Goal: Task Accomplishment & Management: Use online tool/utility

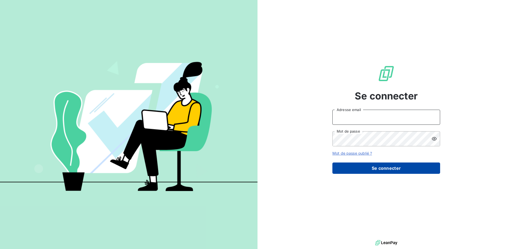
type input "[PERSON_NAME][EMAIL_ADDRESS][DOMAIN_NAME]"
click at [378, 168] on button "Se connecter" at bounding box center [386, 167] width 108 height 11
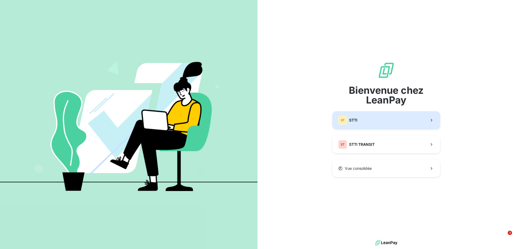
click at [380, 121] on button "ST STTI" at bounding box center [386, 120] width 108 height 18
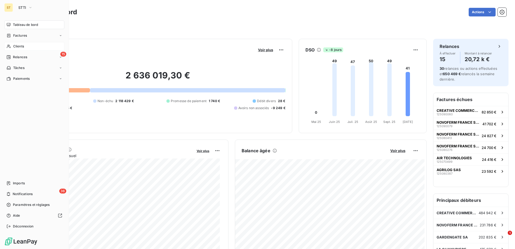
click at [8, 44] on div "Clients" at bounding box center [34, 46] width 60 height 9
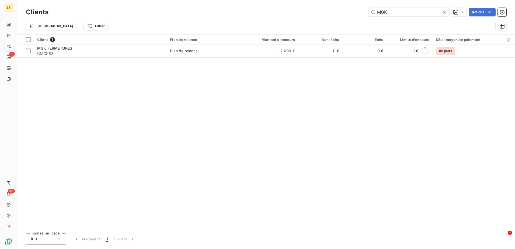
drag, startPoint x: 419, startPoint y: 10, endPoint x: 273, endPoint y: 10, distance: 145.3
click at [273, 10] on div "MGK Actions" at bounding box center [280, 12] width 451 height 9
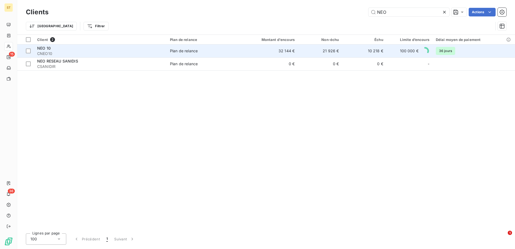
type input "NEO"
click at [50, 50] on span "NEO 10" at bounding box center [43, 48] width 13 height 5
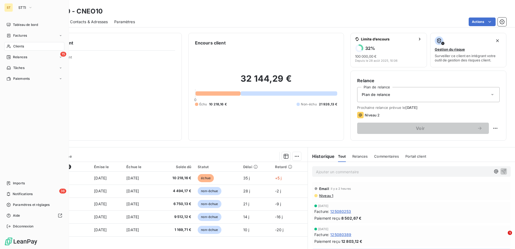
click at [14, 47] on span "Clients" at bounding box center [18, 46] width 11 height 5
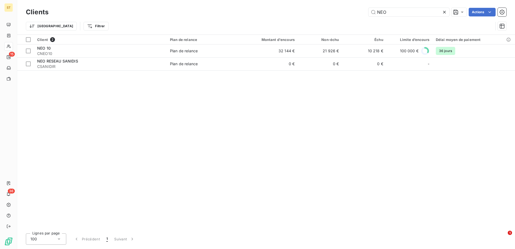
drag, startPoint x: 401, startPoint y: 11, endPoint x: 343, endPoint y: 13, distance: 57.6
click at [343, 13] on div "NEO Actions" at bounding box center [280, 12] width 451 height 9
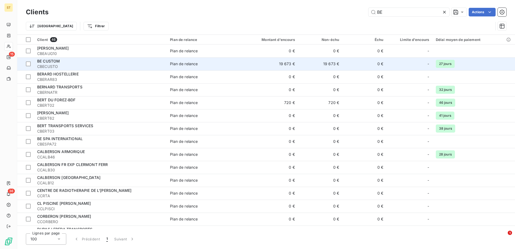
type input "BE"
click at [125, 68] on span "CBECUSTO" at bounding box center [100, 66] width 126 height 5
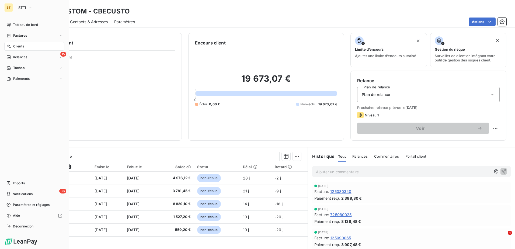
click at [14, 45] on span "Clients" at bounding box center [18, 46] width 11 height 5
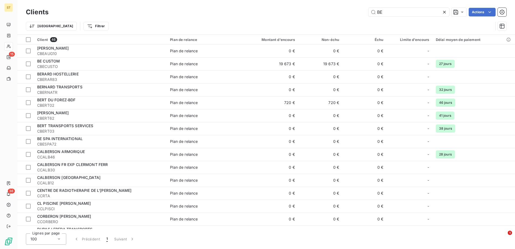
drag, startPoint x: 394, startPoint y: 12, endPoint x: 355, endPoint y: 10, distance: 38.6
click at [355, 10] on div "BE Actions" at bounding box center [280, 12] width 451 height 9
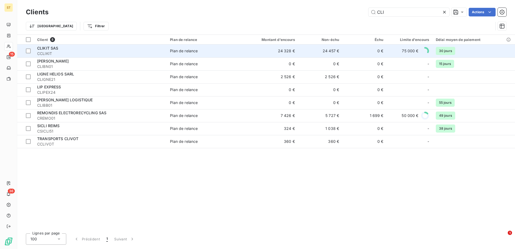
type input "CLI"
click at [70, 54] on span "CCLIKIT" at bounding box center [100, 53] width 126 height 5
